Goal: Task Accomplishment & Management: Complete application form

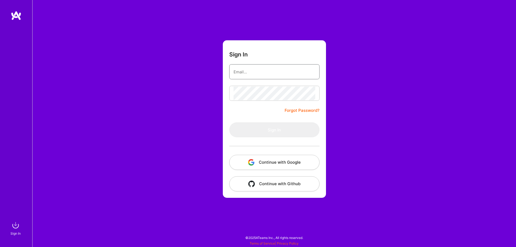
click at [276, 67] on input "email" at bounding box center [275, 72] width 82 height 14
type input "[DOMAIN_NAME][EMAIL_ADDRESS][DOMAIN_NAME]"
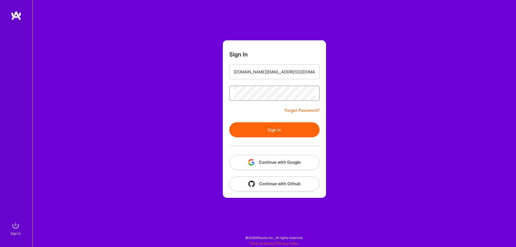
click at [229, 122] on button "Sign In" at bounding box center [274, 129] width 90 height 15
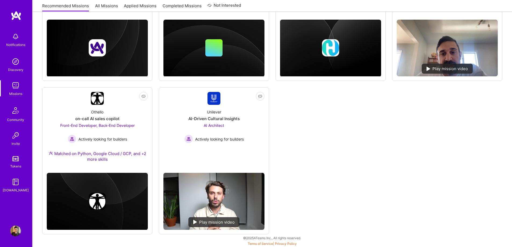
scroll to position [316, 0]
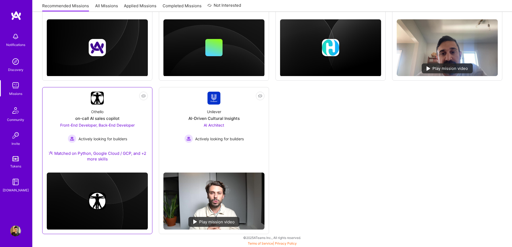
click at [126, 127] on span "Front-End Developer, Back-End Developer" at bounding box center [97, 125] width 74 height 5
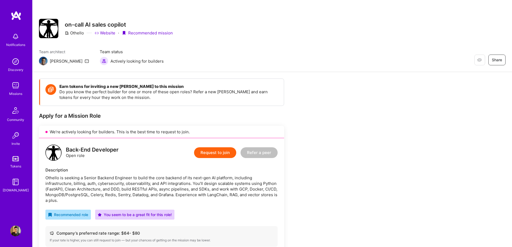
scroll to position [81, 0]
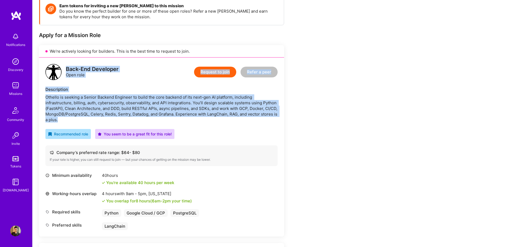
drag, startPoint x: 66, startPoint y: 69, endPoint x: 232, endPoint y: 122, distance: 174.0
click at [232, 122] on div "Back-End Developer Open role Request to join Refer a peer Description Othello i…" at bounding box center [161, 147] width 245 height 179
copy div "Back-End Developer Open role Request to join Refer a peer Description Othello i…"
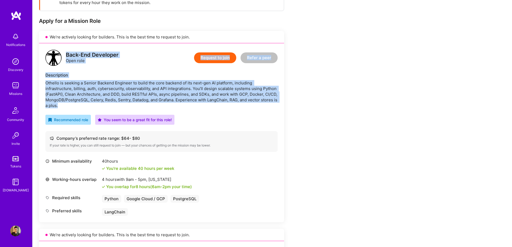
scroll to position [107, 0]
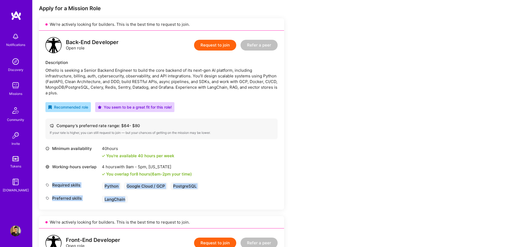
drag, startPoint x: 132, startPoint y: 199, endPoint x: 51, endPoint y: 184, distance: 82.7
click at [51, 184] on div "Minimum availability 40 hours You're available 40 hours per week Working-hours …" at bounding box center [161, 175] width 232 height 58
copy div "Required skills Python Google Cloud / GCP PostgreSQL Preferred skills LangChain"
click at [215, 46] on button "Request to join" at bounding box center [215, 45] width 42 height 11
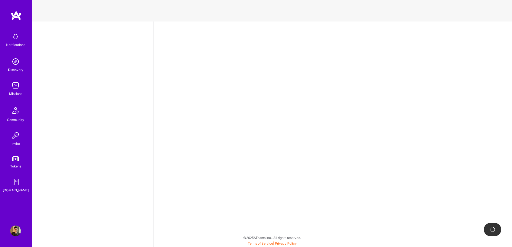
select select "CA"
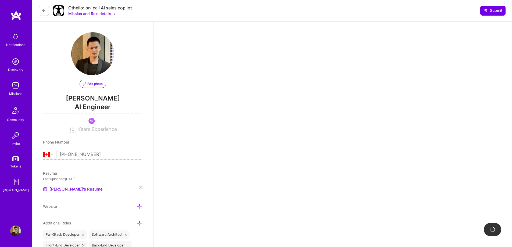
click at [108, 15] on button "Mission and Role details →" at bounding box center [92, 14] width 48 height 6
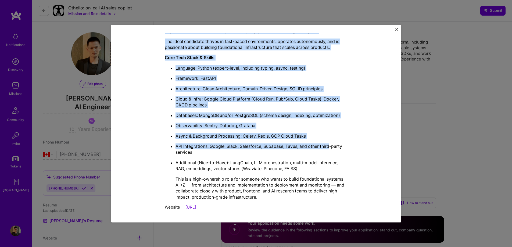
scroll to position [195, 0]
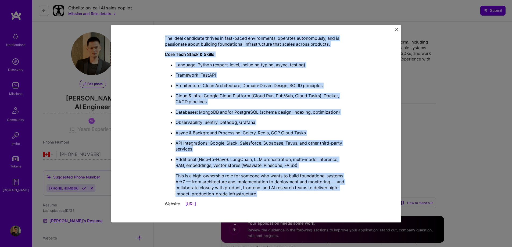
drag, startPoint x: 197, startPoint y: 42, endPoint x: 293, endPoint y: 195, distance: 180.9
click at [293, 195] on div "Mission Description and Role Details Back-End Developer role description Othell…" at bounding box center [256, 26] width 183 height 368
copy div "Loremip Dolorsitame con Adip Elitsed Doei-Tem Incididun utla etdoloremag Aliqua…"
click at [397, 28] on img "Close" at bounding box center [396, 29] width 3 height 3
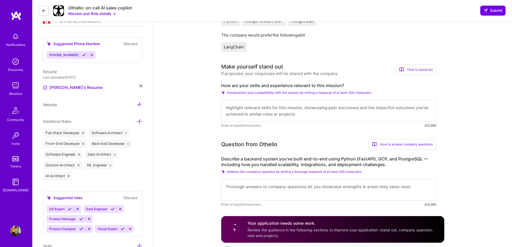
scroll to position [134, 0]
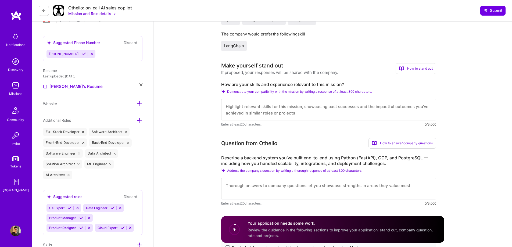
click at [332, 106] on textarea at bounding box center [328, 109] width 215 height 21
drag, startPoint x: 347, startPoint y: 86, endPoint x: 222, endPoint y: 86, distance: 124.4
click at [222, 86] on label "How are your skills and experience relevant to this mission?" at bounding box center [328, 85] width 215 height 6
copy label "How are your skills and experience relevant to this mission?"
click at [260, 108] on textarea at bounding box center [328, 109] width 215 height 21
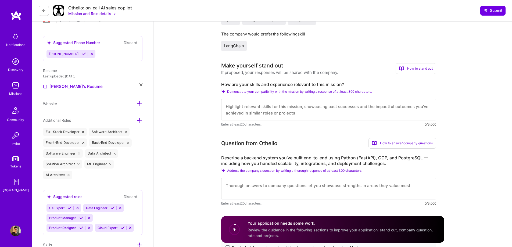
paste textarea "My background lines up really well with what you’re building. I’ve spent the la…"
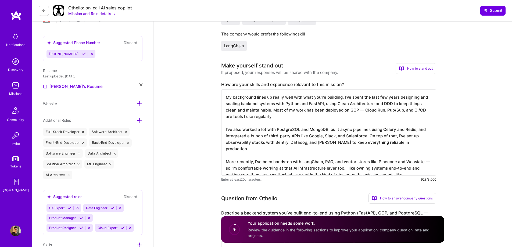
drag, startPoint x: 363, startPoint y: 111, endPoint x: 357, endPoint y: 112, distance: 6.2
click at [357, 112] on textarea "My background lines up really well with what you’re building. I’ve spent the la…" at bounding box center [328, 132] width 215 height 86
drag, startPoint x: 427, startPoint y: 155, endPoint x: 421, endPoint y: 155, distance: 5.9
click at [421, 155] on textarea "My background lines up really well with what you’re building. I’ve spent the la…" at bounding box center [328, 132] width 215 height 86
drag, startPoint x: 395, startPoint y: 156, endPoint x: 398, endPoint y: 158, distance: 3.4
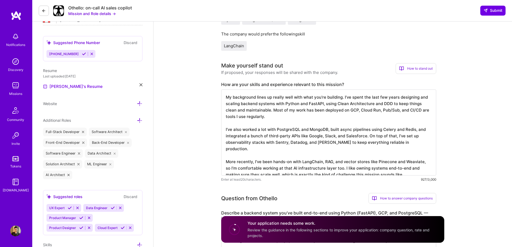
click at [395, 156] on textarea "My background lines up really well with what you’re building. I’ve spent the la…" at bounding box center [328, 132] width 215 height 86
click at [373, 163] on textarea "My background lines up really well with what you’re building. I’ve spent the la…" at bounding box center [328, 132] width 215 height 86
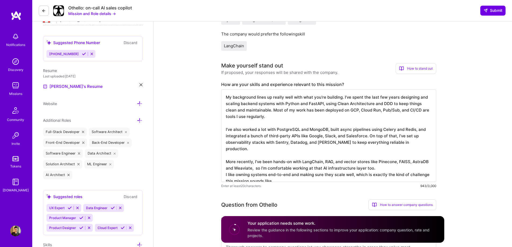
click at [359, 110] on textarea "My background lines up really well with what you’re building. I’ve spent the la…" at bounding box center [328, 135] width 215 height 92
drag, startPoint x: 343, startPoint y: 99, endPoint x: 344, endPoint y: 102, distance: 3.2
click at [343, 99] on textarea "My background lines up really well with what you’re building. I’ve spent the la…" at bounding box center [328, 135] width 215 height 92
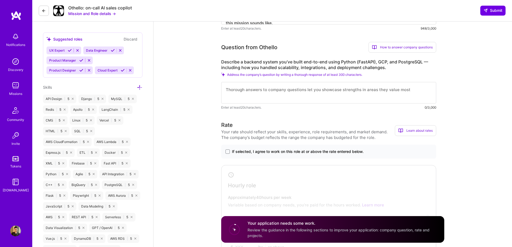
scroll to position [296, 0]
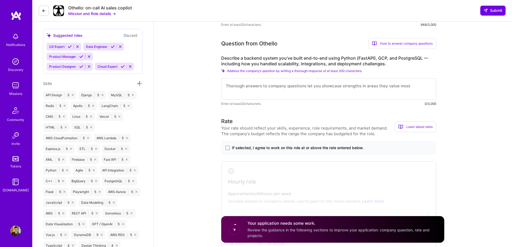
type textarea "My background lines up really well with what you’re building. I’ve spent the la…"
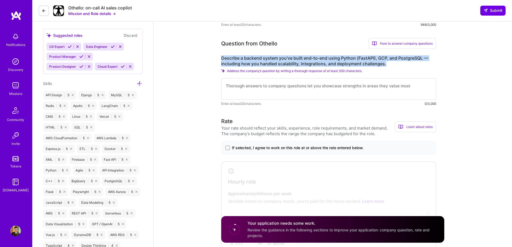
drag, startPoint x: 393, startPoint y: 65, endPoint x: 219, endPoint y: 61, distance: 174.4
copy label "Describe a backend system you’ve built end-to-end using Python (FastAPI), GCP, …"
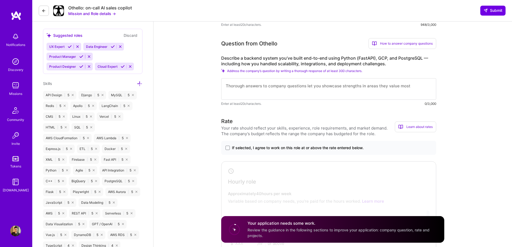
click at [326, 89] on textarea at bounding box center [328, 88] width 215 height 21
paste textarea "Lor ip dol sita consecte ad e seddoei tempor I’ut labor etd-ma-ali eni adm Veni…"
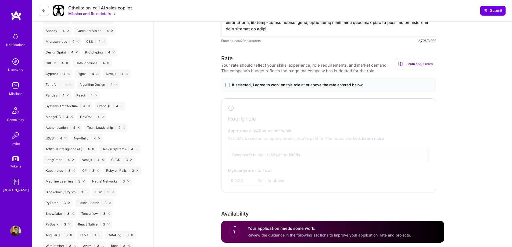
scroll to position [634, 0]
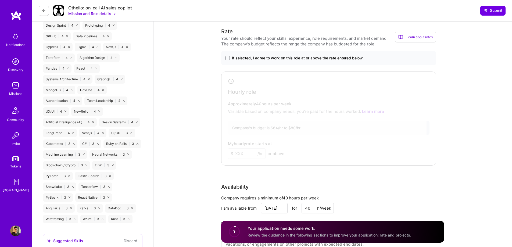
type textarea "Lor ip dol sita consecte ad e seddoei tempor I’ut labor etd-ma-ali eni adm Veni…"
click at [229, 60] on label "If selected, I agree to work on this role at or above the rate entered below." at bounding box center [328, 57] width 206 height 5
click at [0, 0] on input "If selected, I agree to work on this role at or above the rate entered below." at bounding box center [0, 0] width 0 height 0
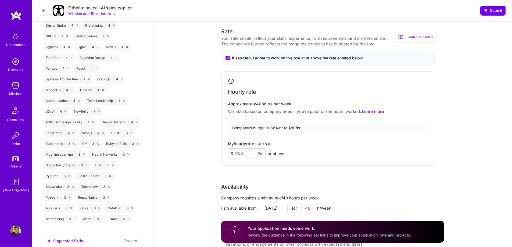
click at [249, 152] on input at bounding box center [247, 153] width 38 height 10
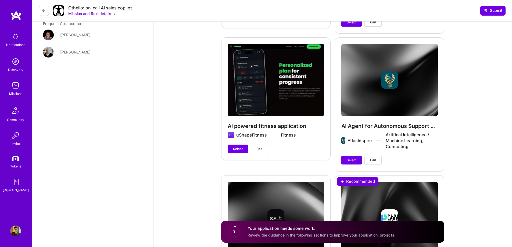
scroll to position [1333, 0]
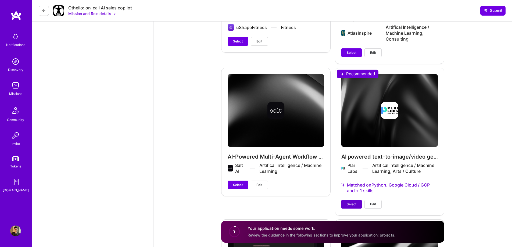
type input "70"
click at [353, 203] on span "Select" at bounding box center [352, 204] width 10 height 5
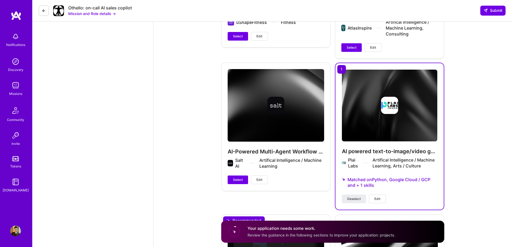
drag, startPoint x: 235, startPoint y: 180, endPoint x: 252, endPoint y: 173, distance: 18.1
click at [235, 180] on span "Select" at bounding box center [238, 179] width 10 height 5
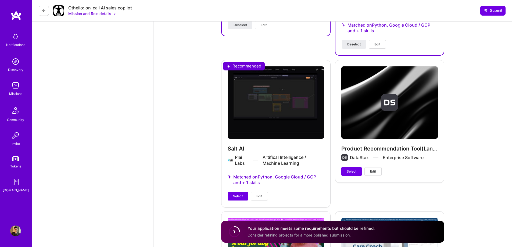
scroll to position [1521, 0]
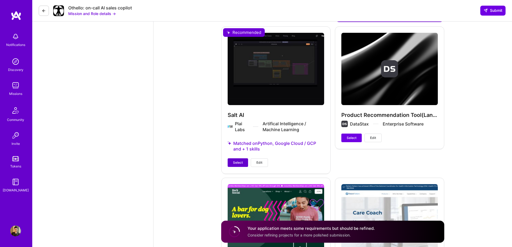
click at [238, 161] on span "Select" at bounding box center [238, 162] width 10 height 5
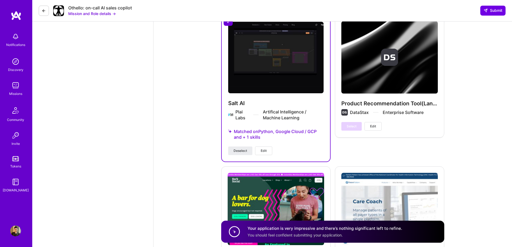
scroll to position [1359, 0]
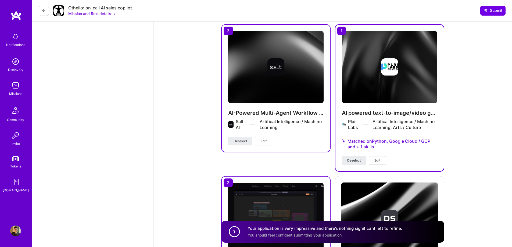
drag, startPoint x: 234, startPoint y: 142, endPoint x: 248, endPoint y: 141, distance: 14.0
click at [234, 142] on span "Deselect" at bounding box center [240, 141] width 13 height 5
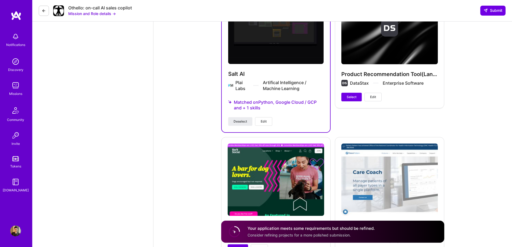
scroll to position [1682, 0]
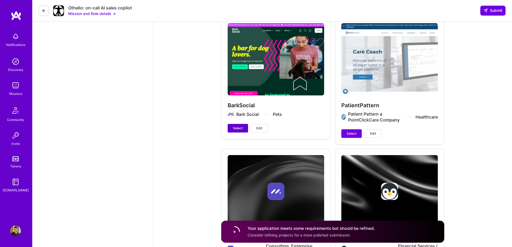
click at [236, 128] on span "Select" at bounding box center [238, 128] width 10 height 5
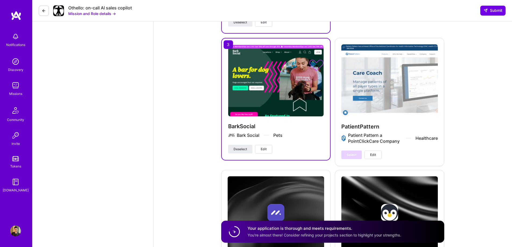
scroll to position [1655, 0]
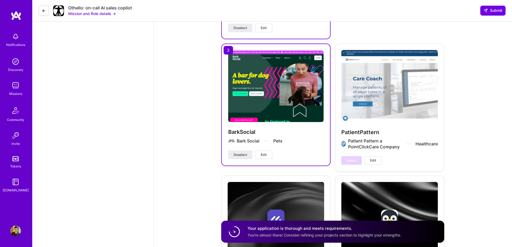
drag, startPoint x: 245, startPoint y: 156, endPoint x: 253, endPoint y: 153, distance: 8.2
click at [245, 156] on span "Deselect" at bounding box center [240, 154] width 13 height 5
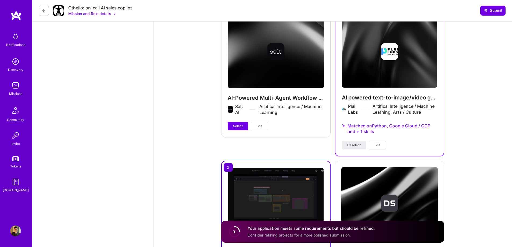
scroll to position [1413, 0]
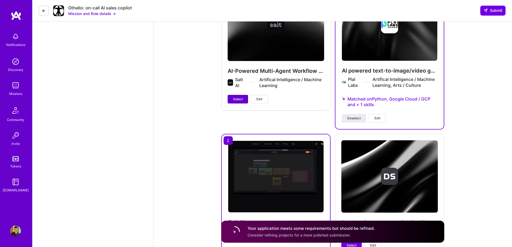
click at [242, 100] on span "Select" at bounding box center [238, 99] width 10 height 5
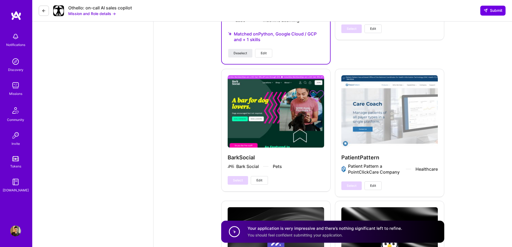
scroll to position [1628, 0]
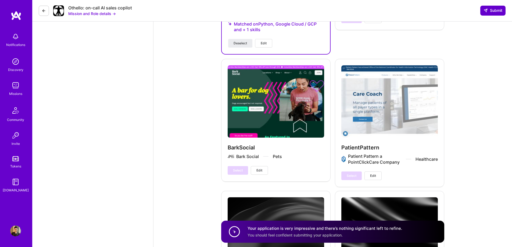
click at [496, 10] on span "Submit" at bounding box center [492, 10] width 19 height 5
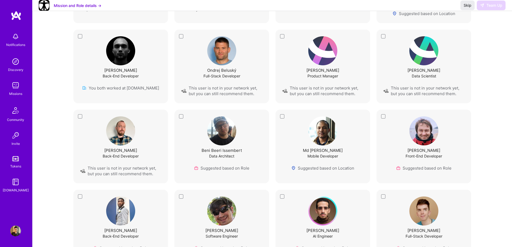
scroll to position [215, 0]
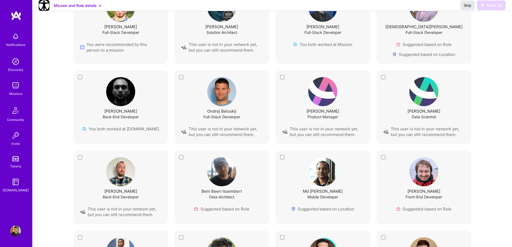
click at [467, 8] on span "Skip" at bounding box center [468, 5] width 8 height 5
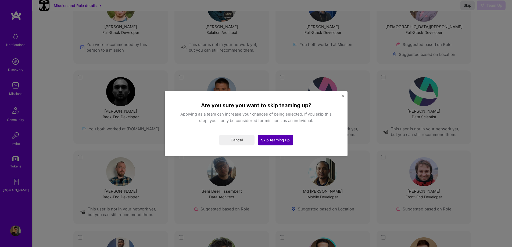
click at [278, 139] on button "Skip teaming up" at bounding box center [275, 140] width 35 height 11
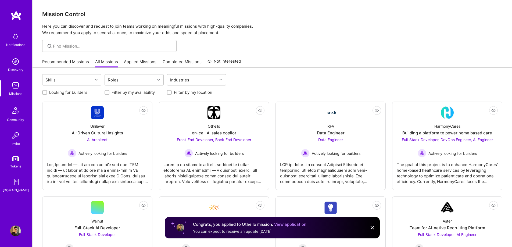
click at [143, 58] on div "Recommended Missions All Missions Applied Missions Completed Missions Not Inter…" at bounding box center [141, 62] width 199 height 12
click at [143, 60] on link "Applied Missions" at bounding box center [140, 63] width 33 height 9
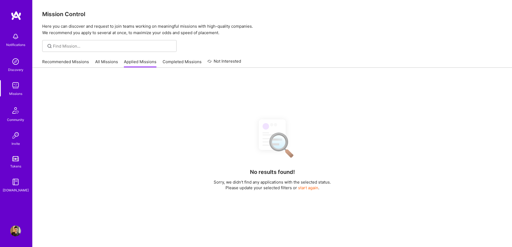
click at [18, 43] on div "Notifications" at bounding box center [15, 45] width 19 height 6
drag, startPoint x: 248, startPoint y: 92, endPoint x: 217, endPoint y: 91, distance: 31.5
click at [248, 92] on div "Notifications Discovery Missions Community Invite Tokens [DOMAIN_NAME] Profile …" at bounding box center [256, 158] width 512 height 316
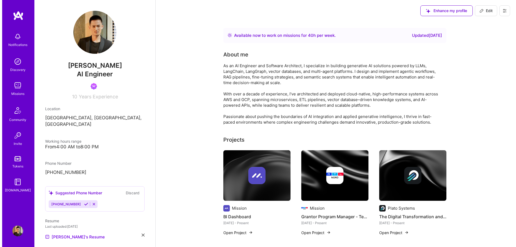
scroll to position [269, 0]
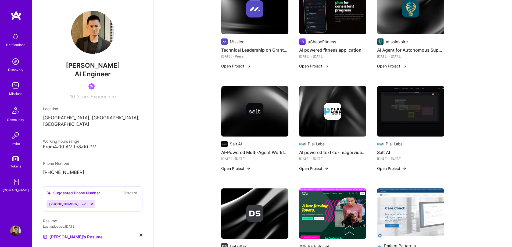
click at [258, 117] on img at bounding box center [254, 111] width 17 height 17
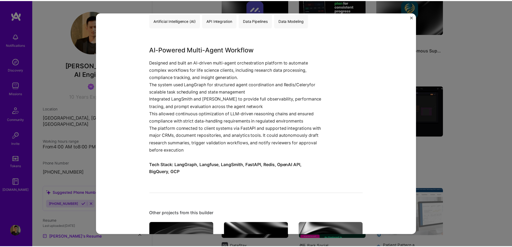
scroll to position [54, 0]
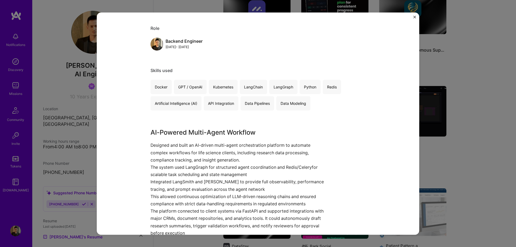
click at [414, 18] on button "Close" at bounding box center [414, 19] width 3 height 6
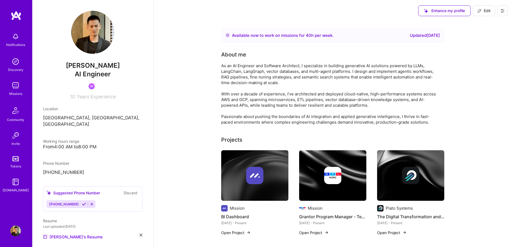
click at [483, 9] on span "Edit" at bounding box center [483, 10] width 13 height 5
select select "CA"
select select "Right Now"
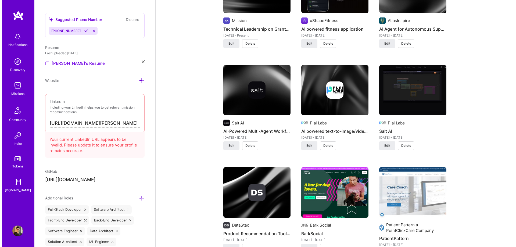
scroll to position [537, 0]
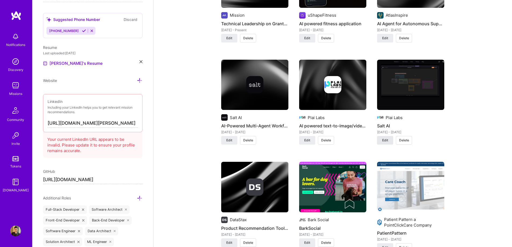
click at [381, 138] on button "Edit" at bounding box center [385, 140] width 16 height 9
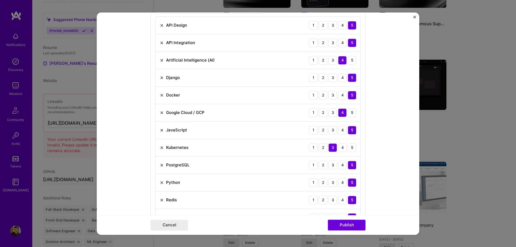
scroll to position [403, 0]
click at [346, 229] on button "Publish" at bounding box center [347, 225] width 38 height 11
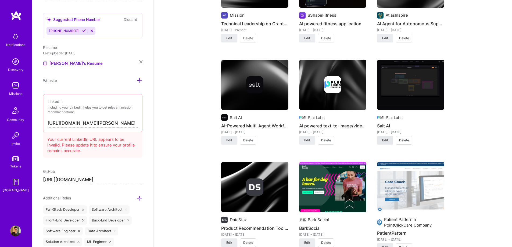
click at [388, 140] on span "Edit" at bounding box center [385, 140] width 6 height 5
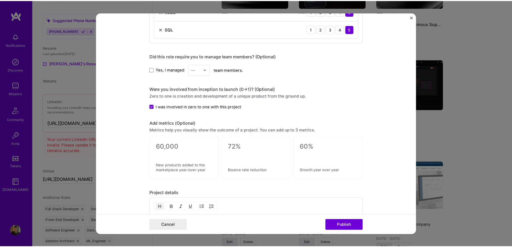
scroll to position [752, 0]
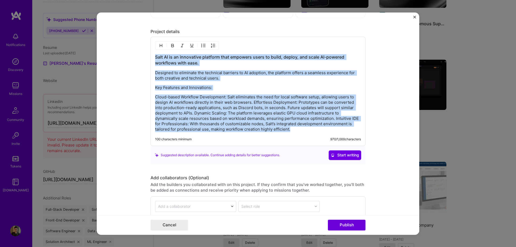
drag, startPoint x: 312, startPoint y: 131, endPoint x: 152, endPoint y: 55, distance: 176.7
click at [152, 55] on div "Salt AI is an innovative platform that empowers users to build, deploy, and sca…" at bounding box center [257, 91] width 215 height 109
copy div "Salt AI is an innovative platform that empowers users to build, deploy, and sca…"
click at [414, 16] on img "Close" at bounding box center [414, 17] width 3 height 3
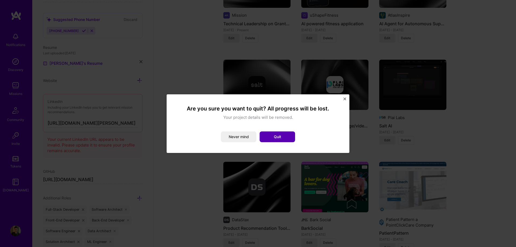
click at [287, 133] on button "Quit" at bounding box center [277, 136] width 35 height 11
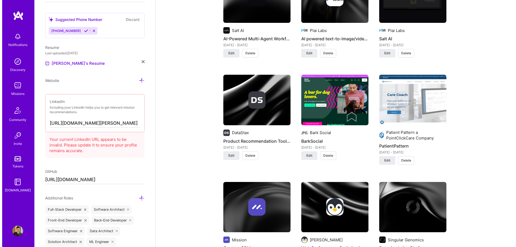
scroll to position [645, 0]
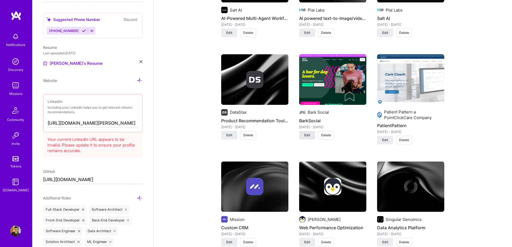
click at [310, 134] on span "Edit" at bounding box center [307, 135] width 6 height 5
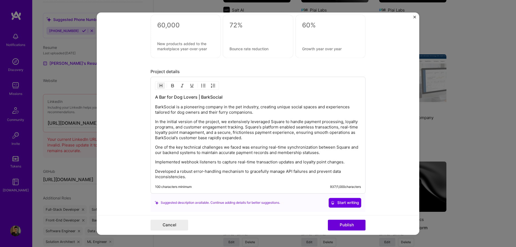
scroll to position [724, 0]
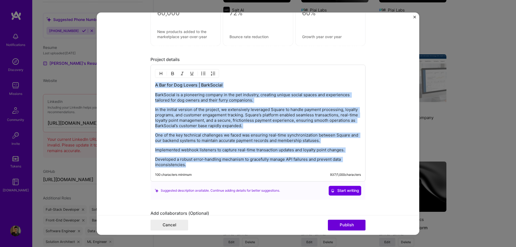
drag, startPoint x: 197, startPoint y: 166, endPoint x: 146, endPoint y: 86, distance: 95.1
click at [146, 86] on form "Project title BarkSocial Company Bark Social Project industry Industry 1 Projec…" at bounding box center [258, 123] width 322 height 222
copy div "A Bar for Dog Lovers | BarkSocial BarkSocial is a pioneering company in the pet…"
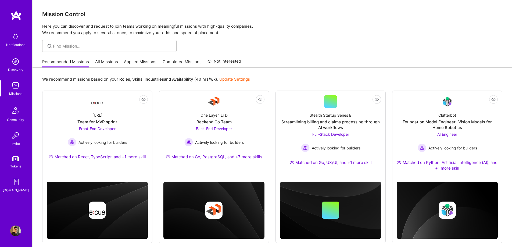
click at [139, 61] on link "Applied Missions" at bounding box center [140, 63] width 33 height 9
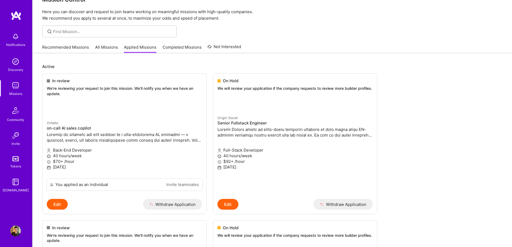
scroll to position [27, 0]
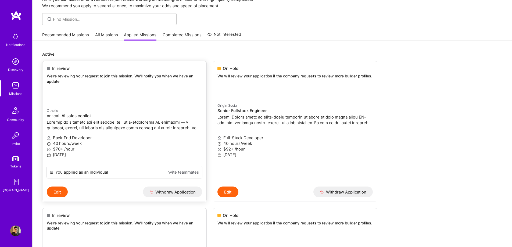
click at [62, 189] on button "Edit" at bounding box center [57, 191] width 21 height 11
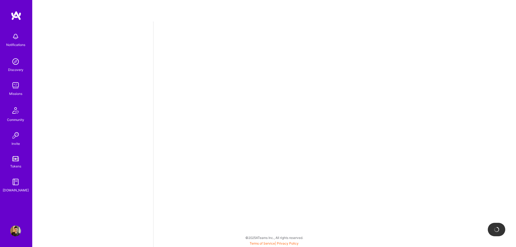
select select "CA"
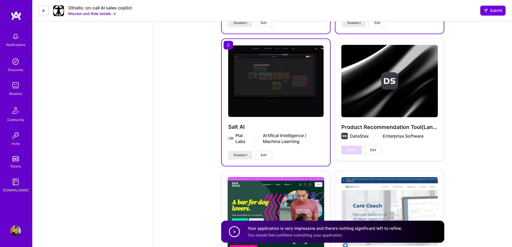
scroll to position [1478, 0]
click at [240, 154] on span "Deselect" at bounding box center [240, 154] width 13 height 5
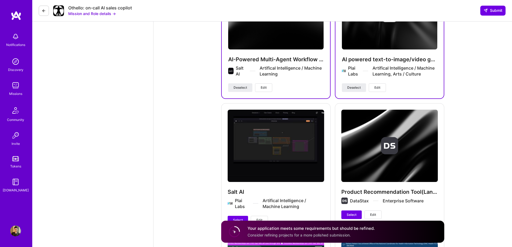
scroll to position [1424, 0]
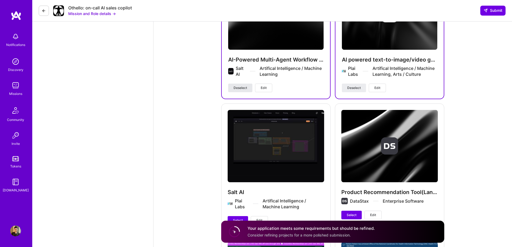
drag, startPoint x: 244, startPoint y: 89, endPoint x: 248, endPoint y: 91, distance: 4.6
click at [244, 89] on span "Deselect" at bounding box center [240, 87] width 13 height 5
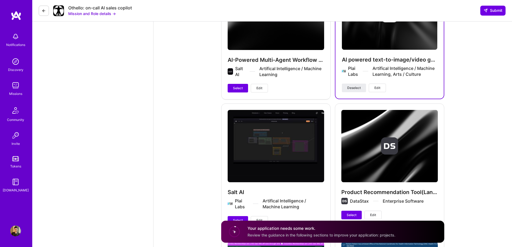
scroll to position [1451, 0]
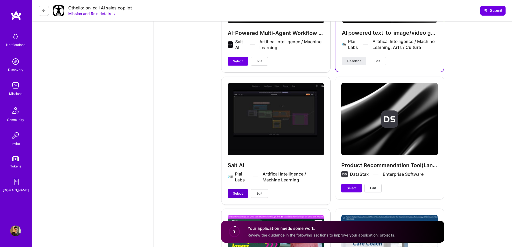
click at [242, 193] on span "Select" at bounding box center [238, 193] width 10 height 5
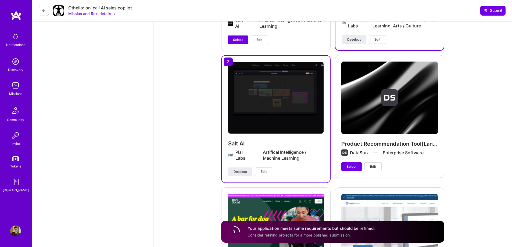
scroll to position [1558, 0]
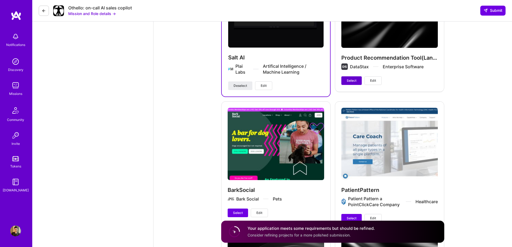
click at [344, 82] on button "Select" at bounding box center [351, 80] width 20 height 9
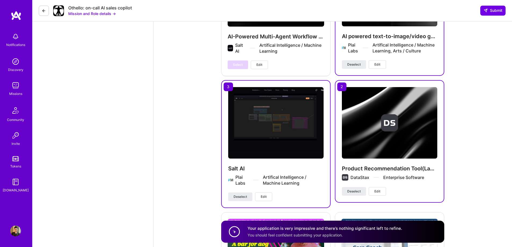
scroll to position [1424, 0]
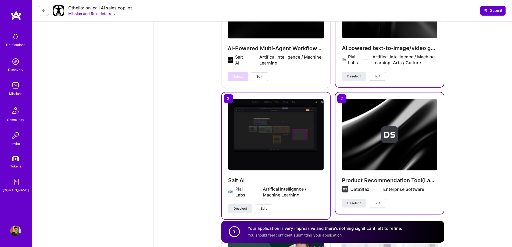
click at [492, 10] on span "Submit" at bounding box center [492, 10] width 19 height 5
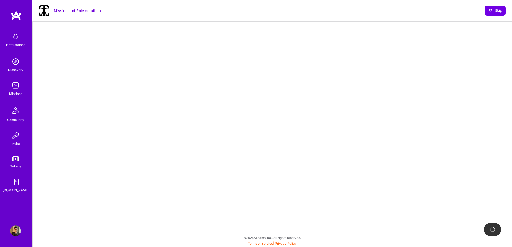
scroll to position [55, 0]
